Goal: Navigation & Orientation: Find specific page/section

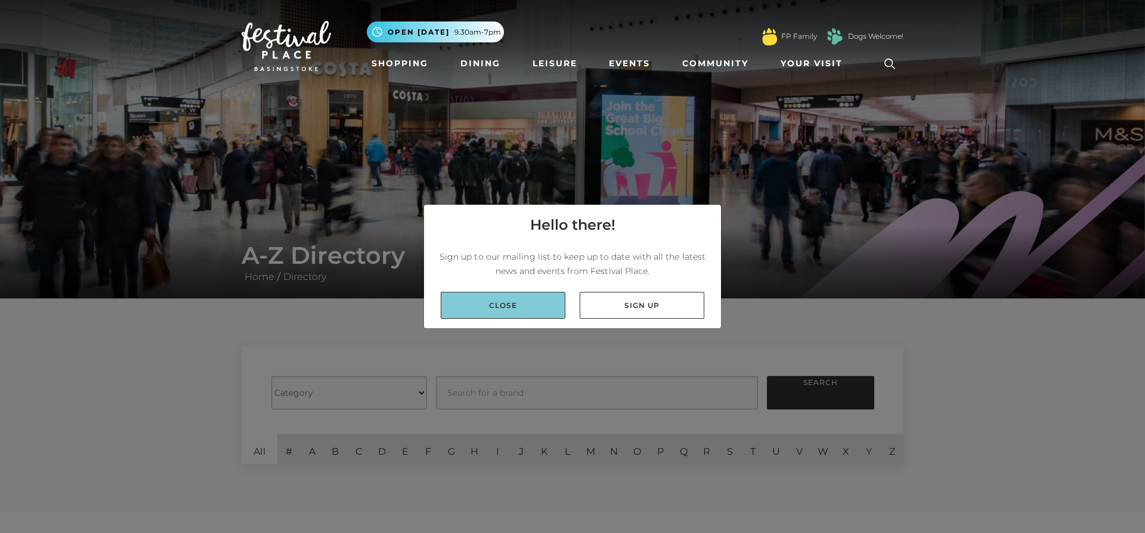
click at [502, 301] on link "Close" at bounding box center [503, 305] width 125 height 27
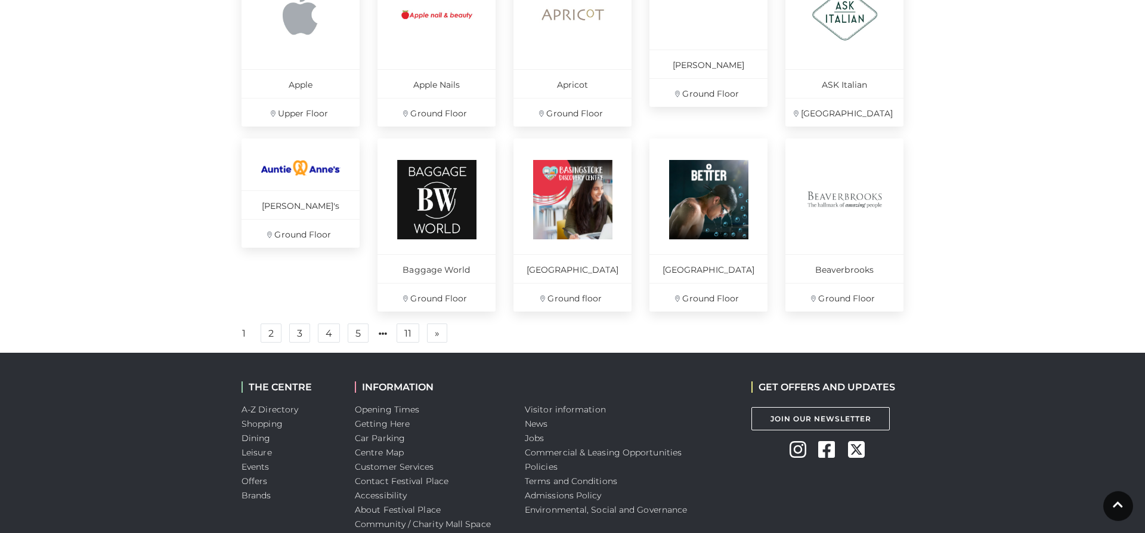
scroll to position [791, 0]
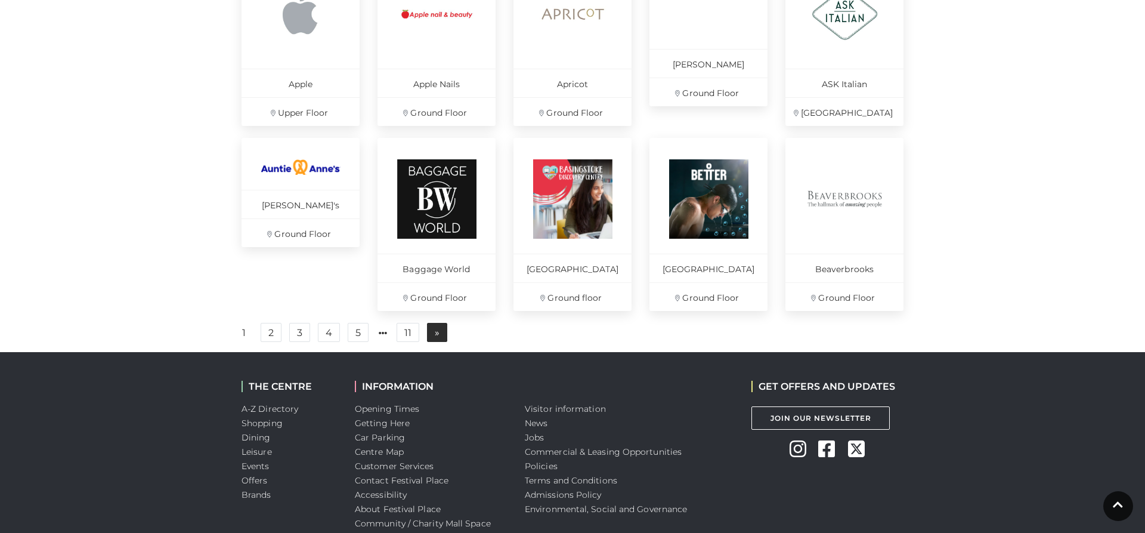
click at [436, 336] on span "»" at bounding box center [437, 332] width 5 height 8
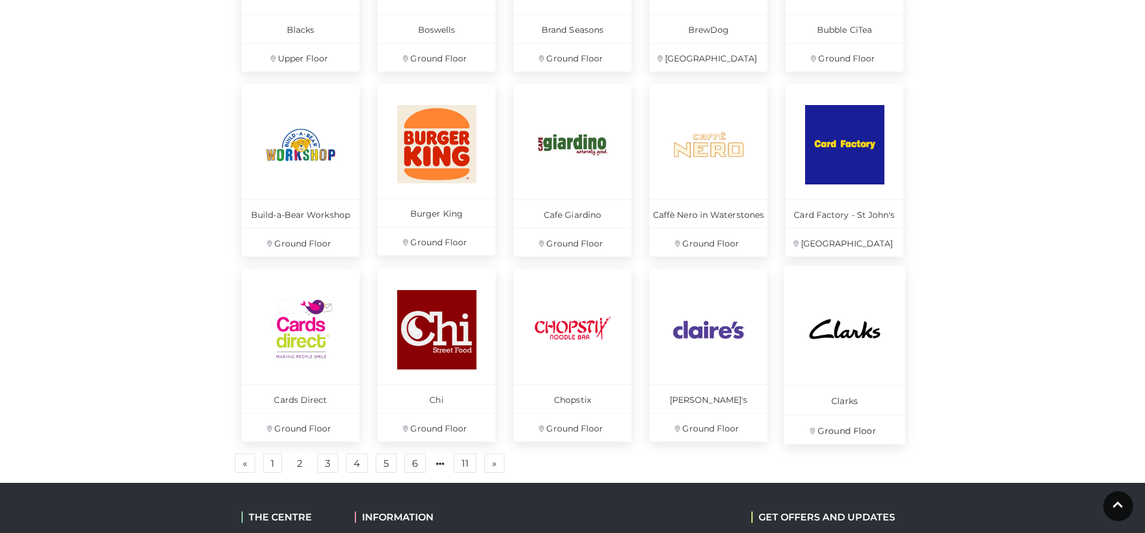
scroll to position [782, 0]
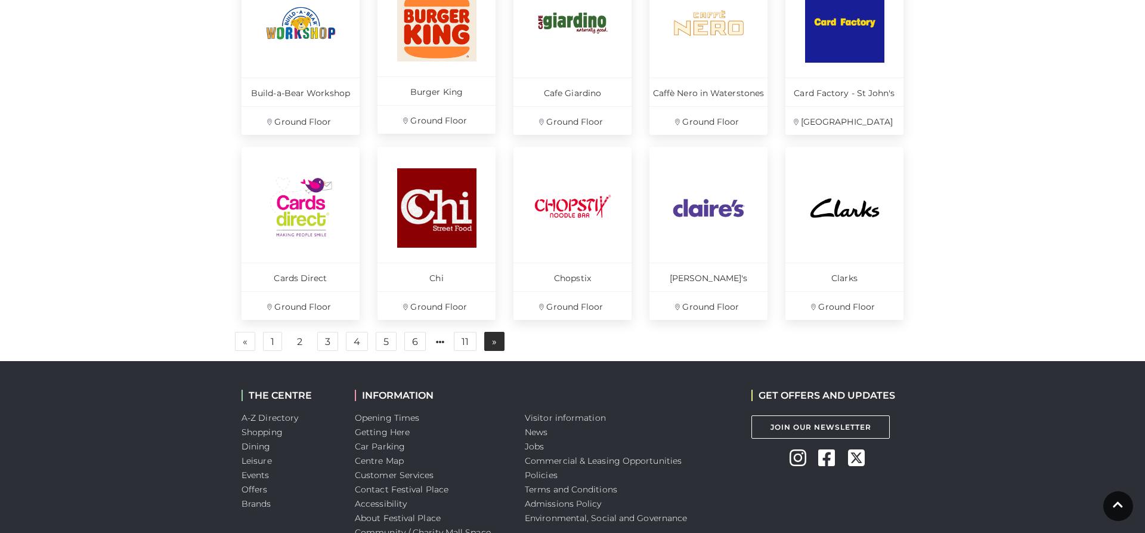
click at [497, 343] on link "» Next" at bounding box center [494, 341] width 20 height 19
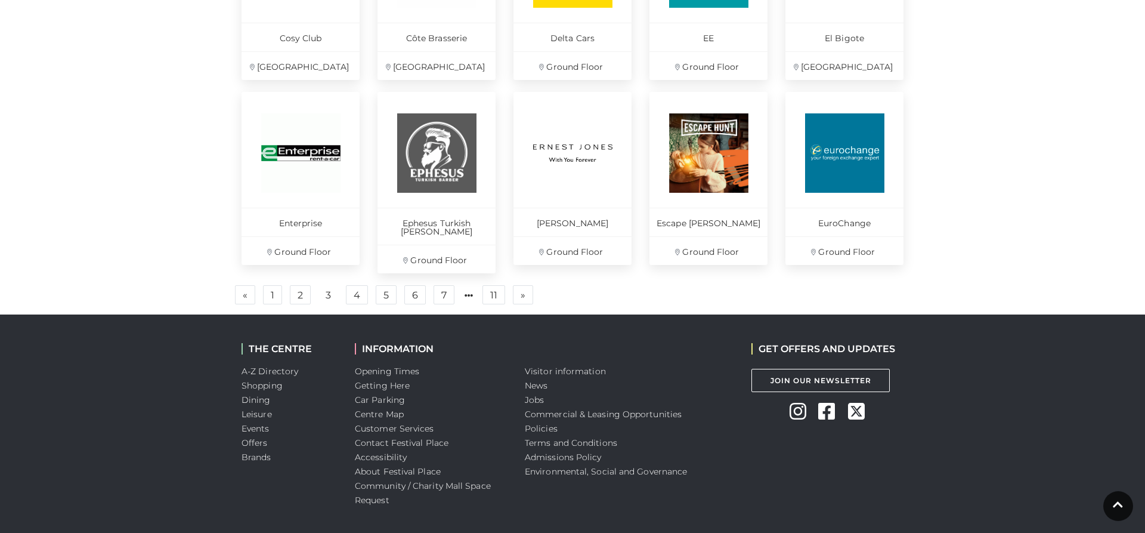
scroll to position [843, 0]
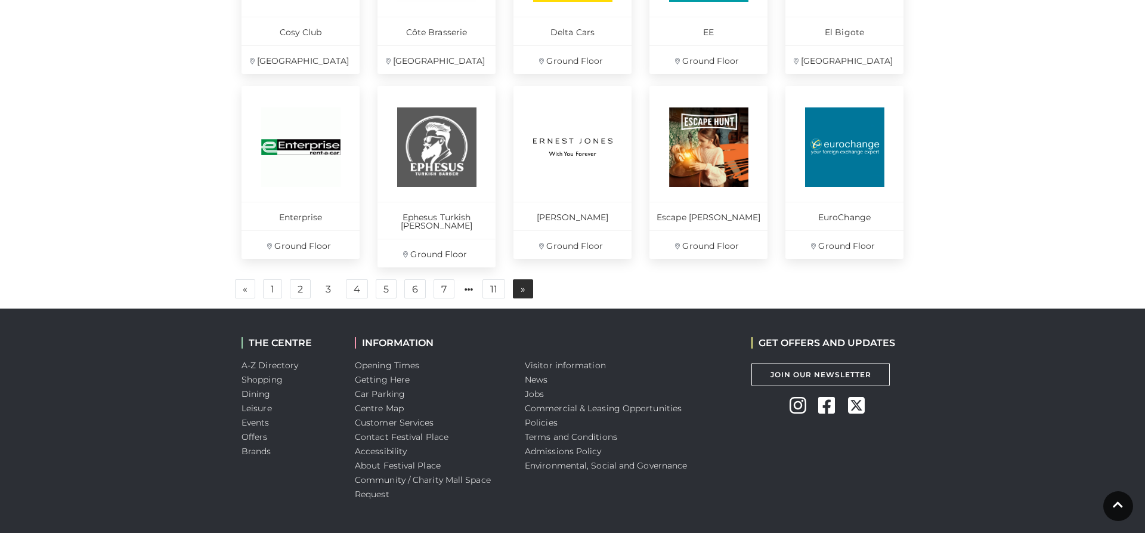
click at [524, 284] on span "»" at bounding box center [523, 288] width 5 height 8
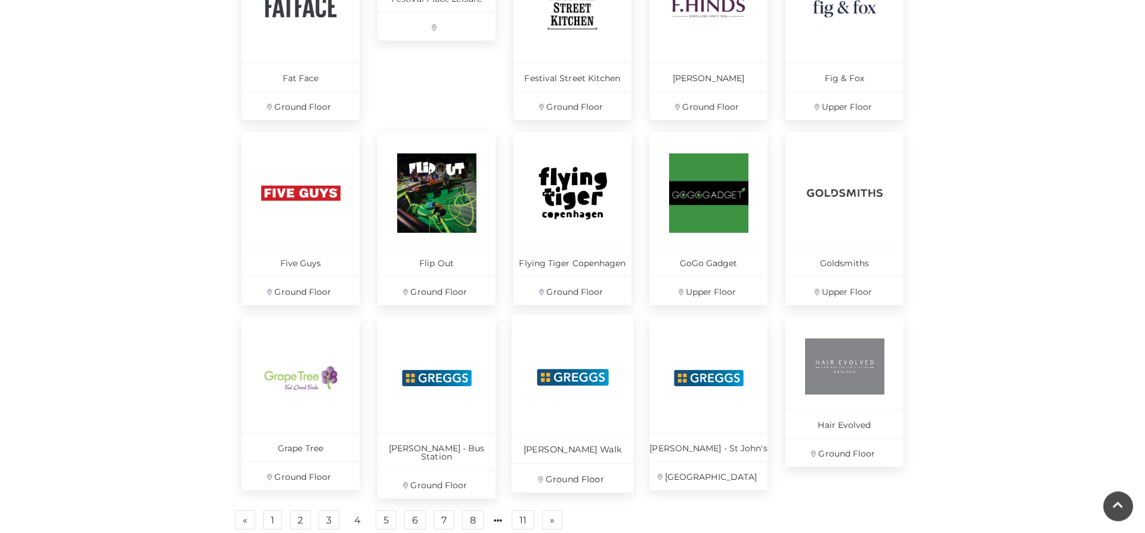
scroll to position [721, 0]
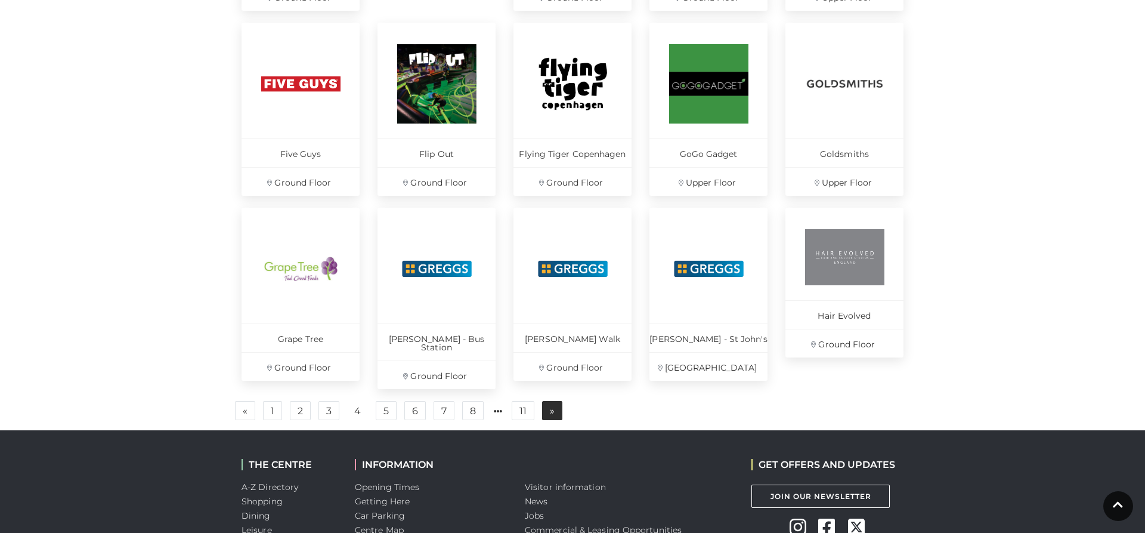
click at [553, 406] on span "»" at bounding box center [552, 410] width 5 height 8
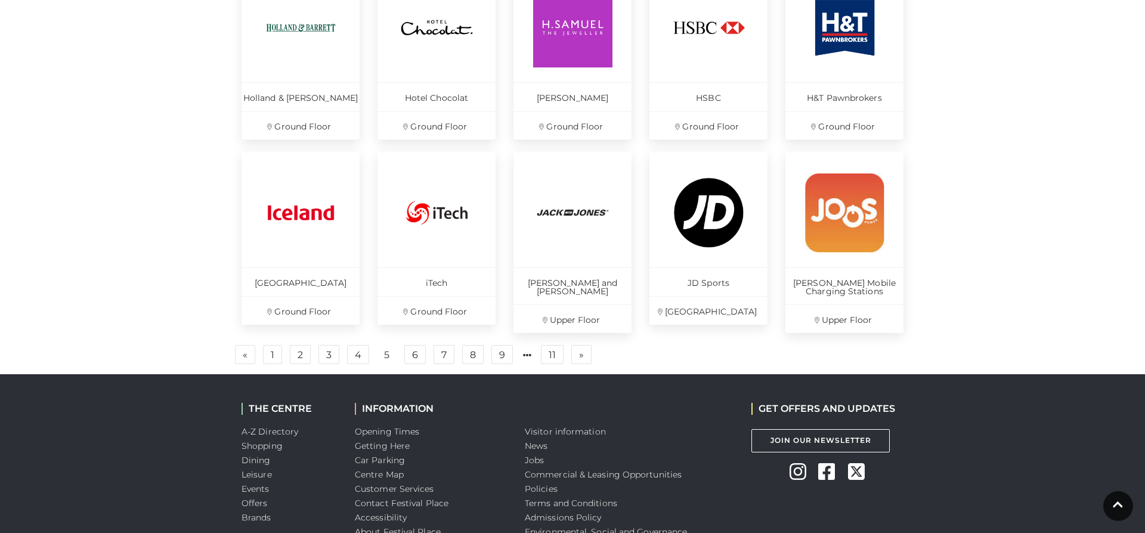
scroll to position [790, 0]
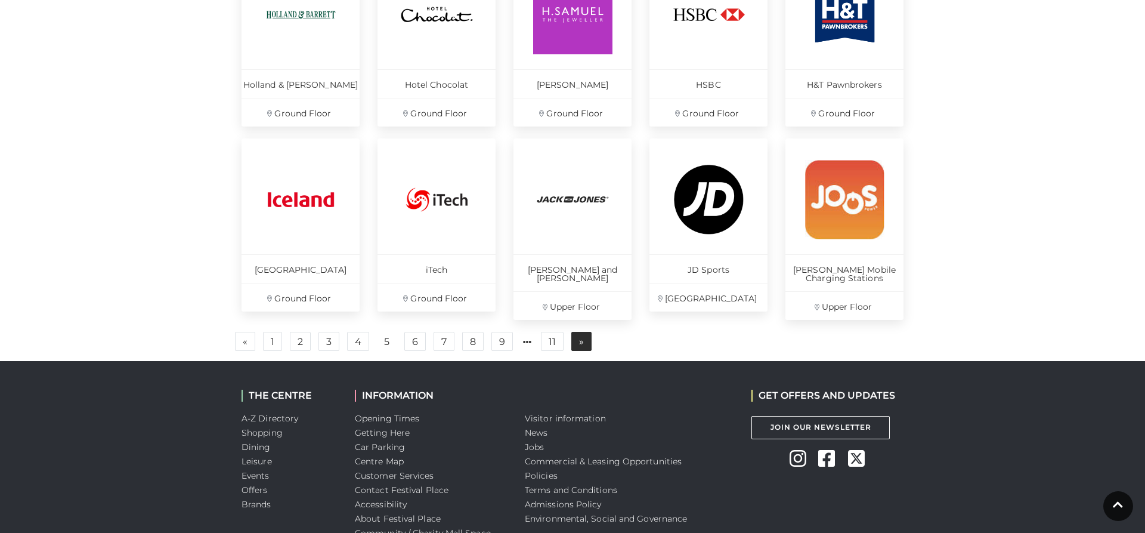
click at [581, 341] on span "»" at bounding box center [581, 341] width 5 height 8
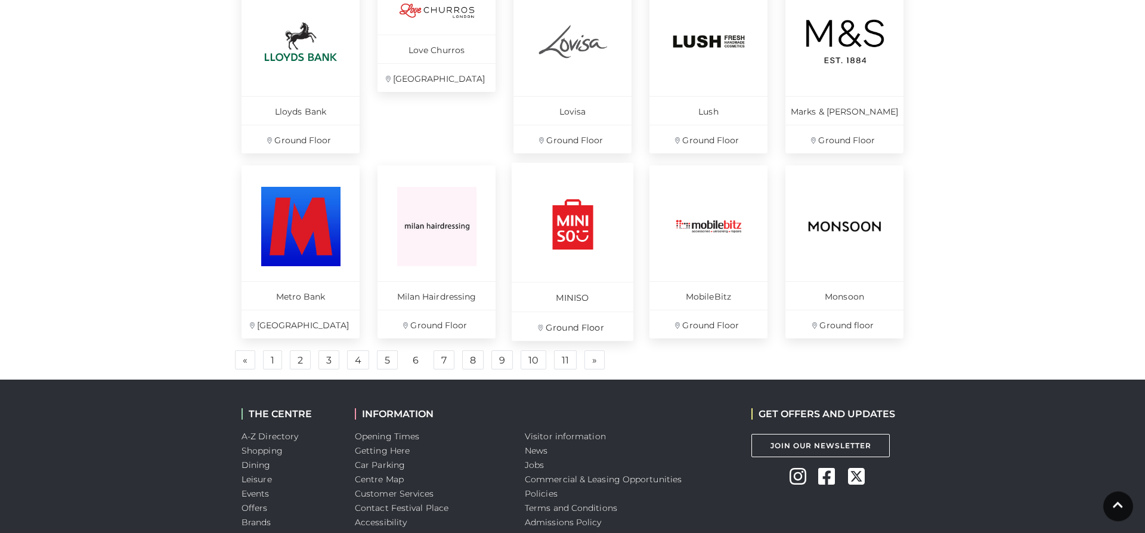
scroll to position [782, 0]
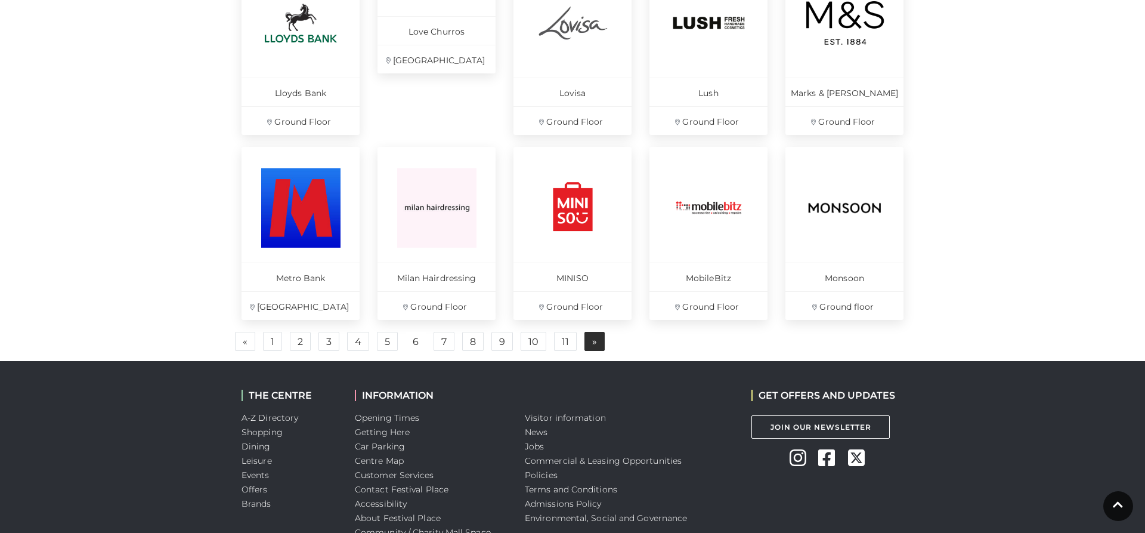
click at [596, 343] on span "»" at bounding box center [594, 341] width 5 height 8
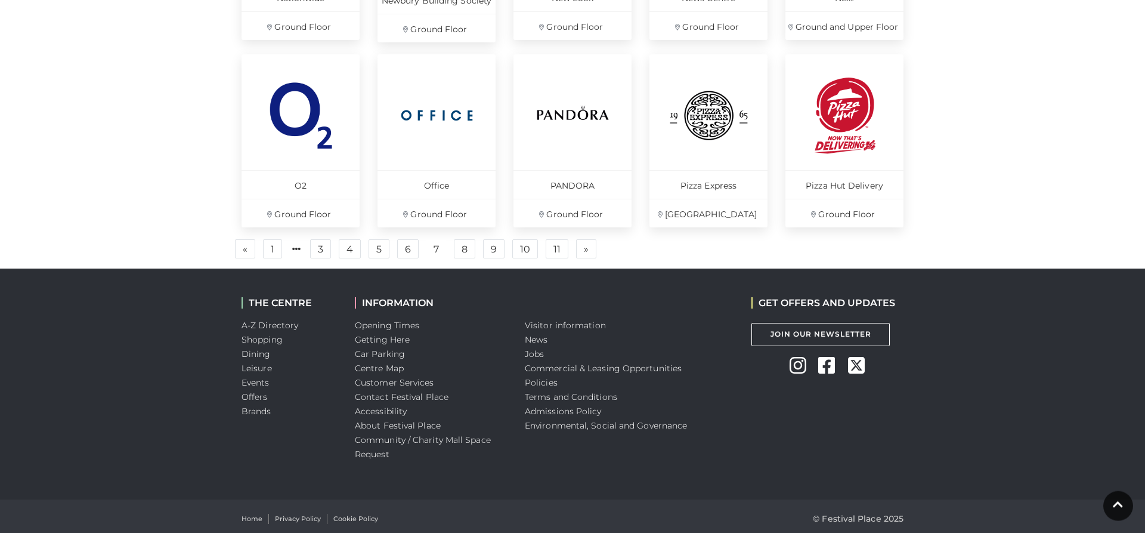
scroll to position [890, 0]
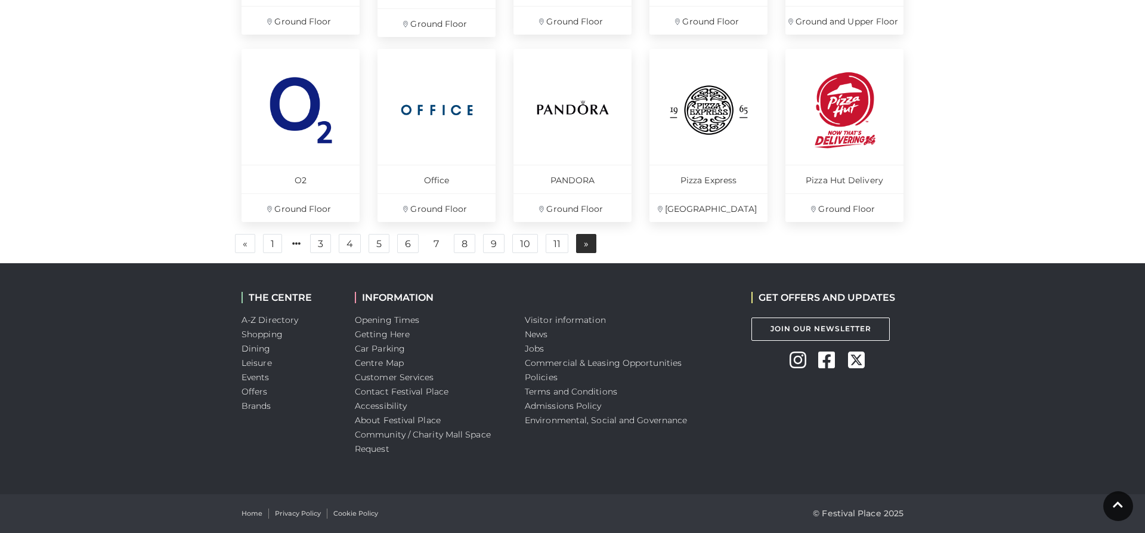
click at [584, 246] on span "»" at bounding box center [586, 243] width 5 height 8
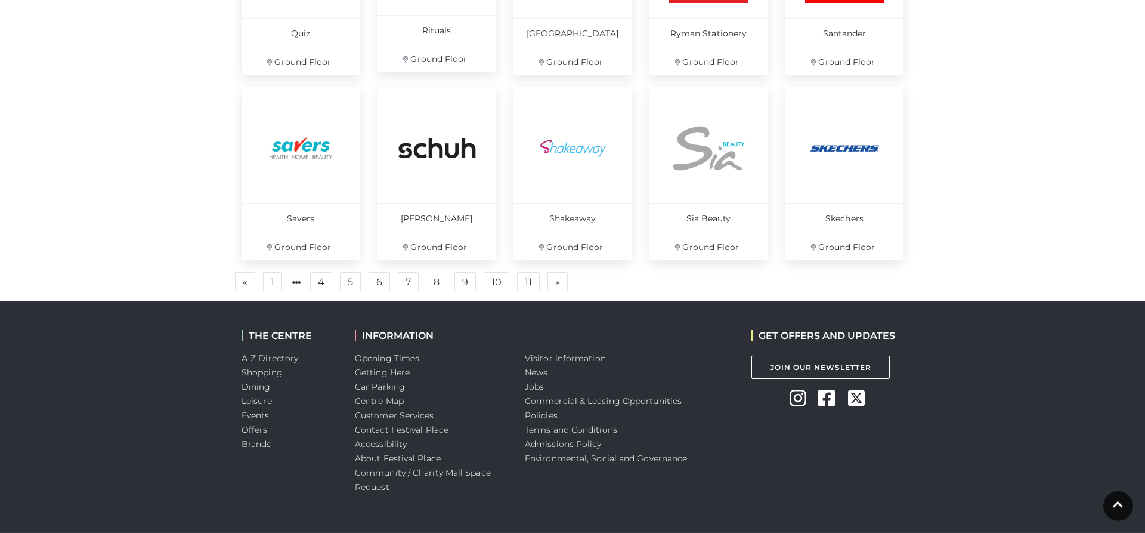
scroll to position [842, 0]
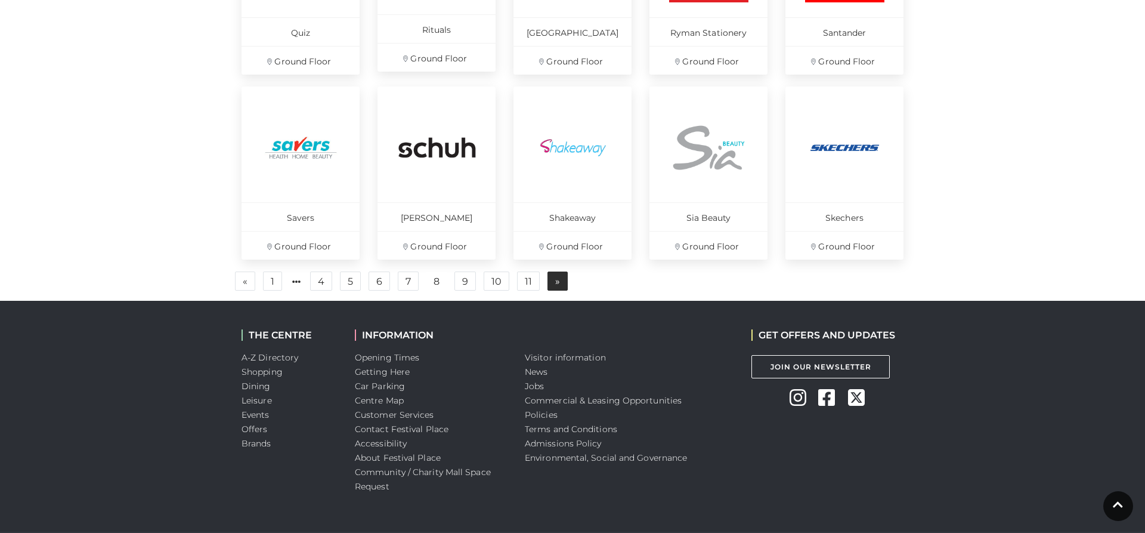
click at [553, 278] on link "» Next" at bounding box center [557, 280] width 20 height 19
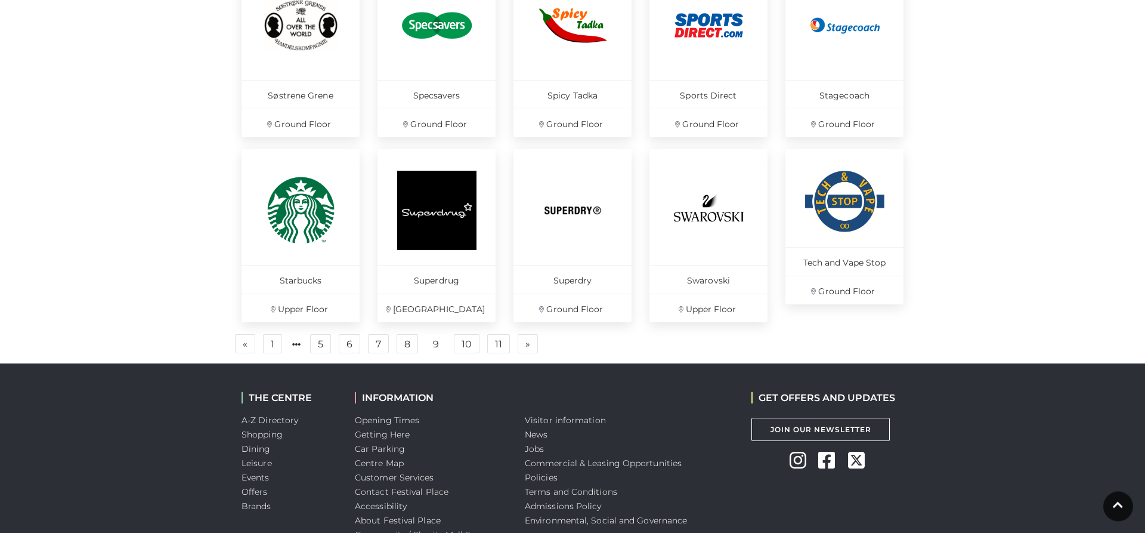
scroll to position [782, 0]
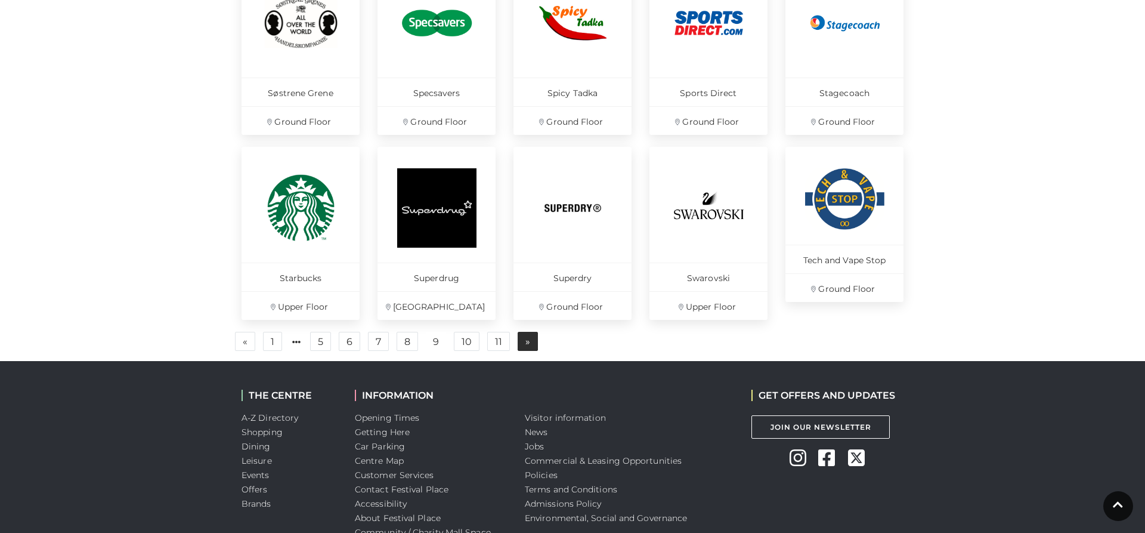
click at [522, 345] on link "» Next" at bounding box center [528, 341] width 20 height 19
